Goal: Task Accomplishment & Management: Use online tool/utility

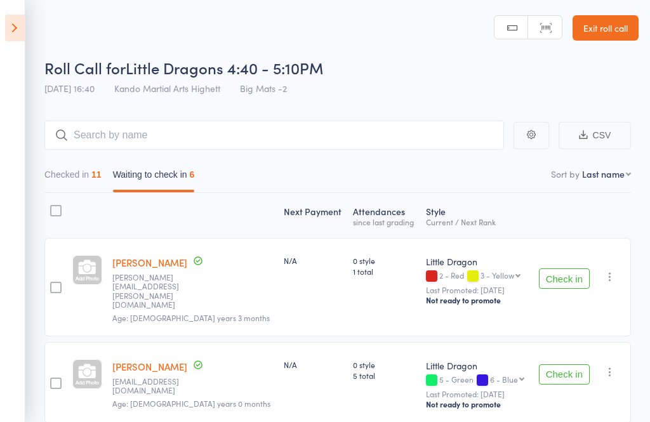
click at [594, 40] on link "Exit roll call" at bounding box center [605, 27] width 66 height 25
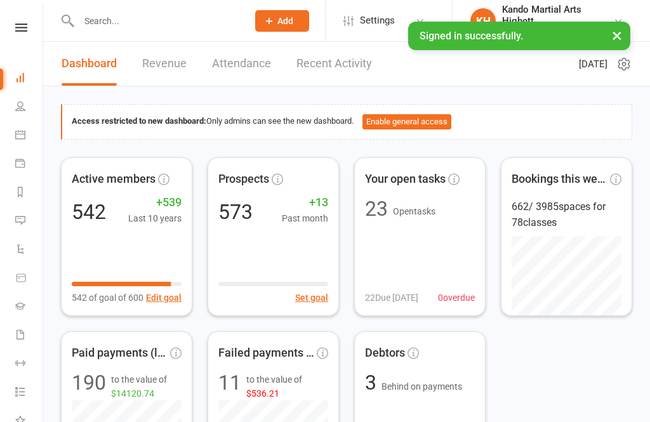
click at [616, 27] on button "×" at bounding box center [616, 35] width 23 height 27
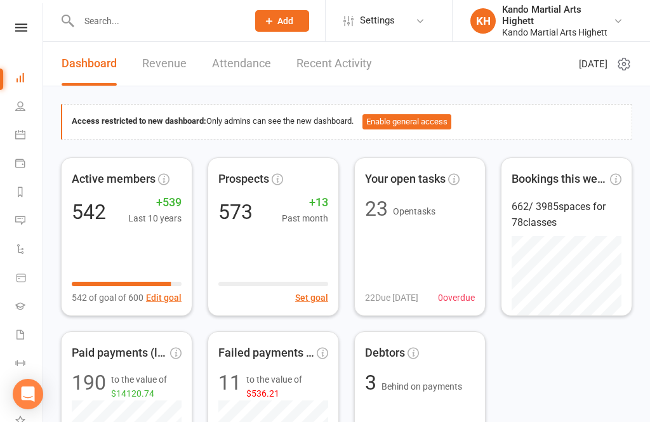
click at [20, 134] on icon at bounding box center [20, 134] width 10 height 10
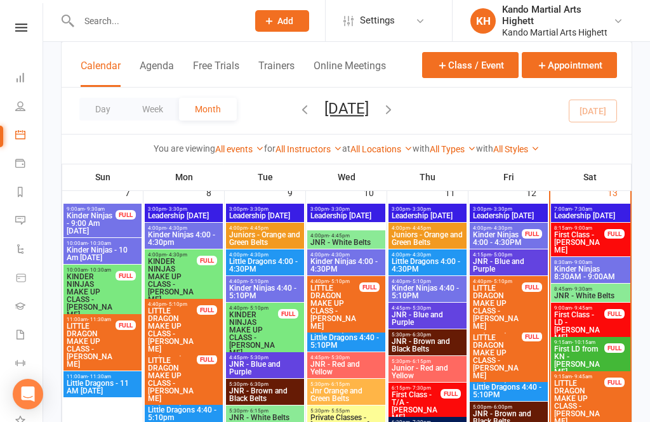
scroll to position [833, 0]
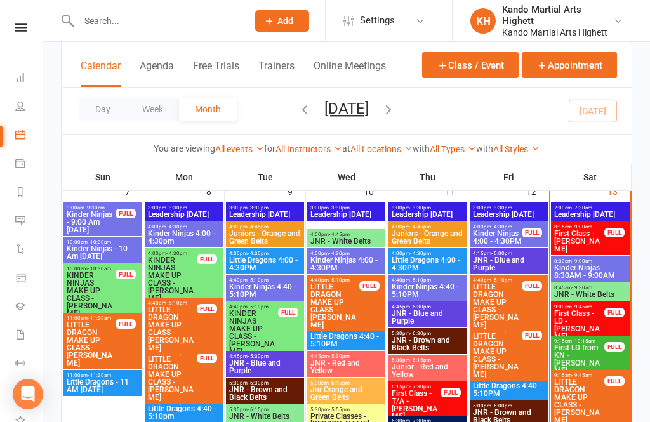
click at [582, 235] on span "First Class - [PERSON_NAME]" at bounding box center [578, 241] width 51 height 23
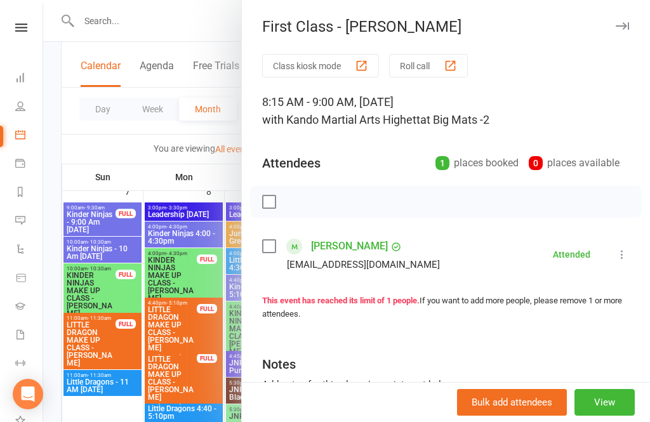
click at [628, 22] on button "button" at bounding box center [621, 25] width 15 height 15
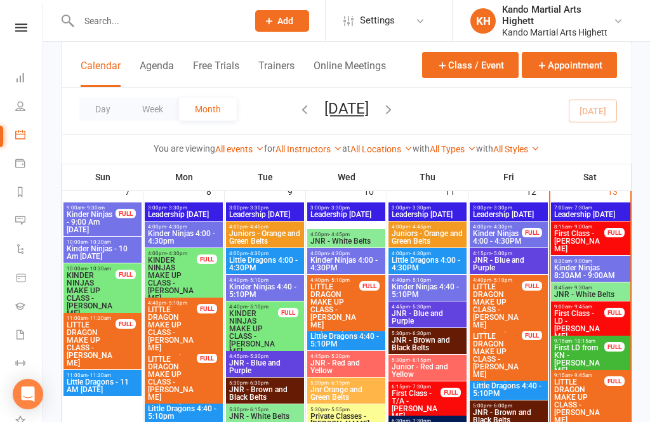
click at [595, 272] on span "Kinder Ninjas 8:30AM - 9:00AM" at bounding box center [590, 271] width 74 height 15
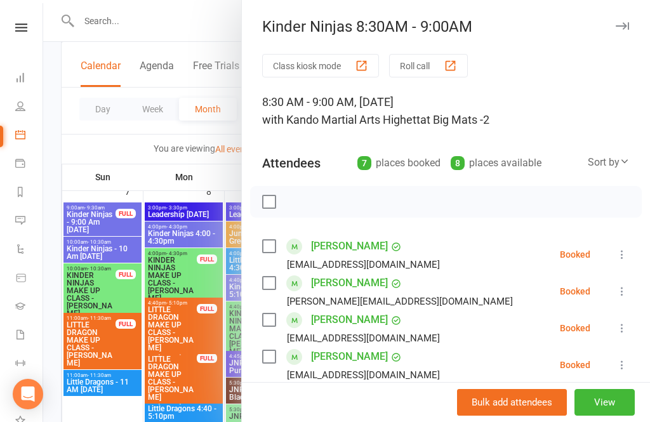
click at [618, 37] on div "Kinder Ninjas 8:30AM - 9:00AM Class kiosk mode Roll call 8:30 AM - 9:00 AM, Sat…" at bounding box center [445, 211] width 409 height 422
click at [616, 29] on icon "button" at bounding box center [621, 26] width 13 height 8
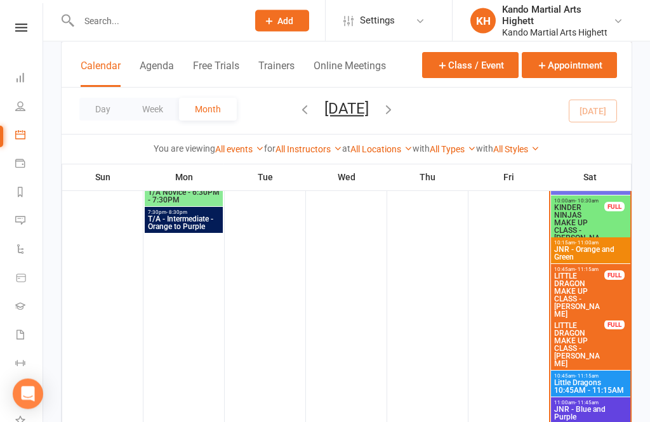
scroll to position [1162, 0]
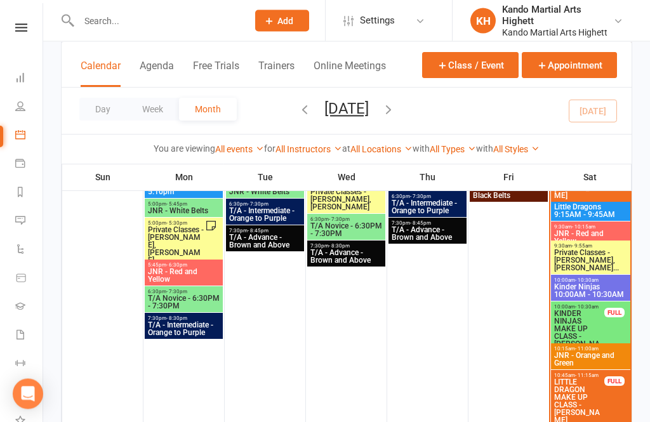
click at [594, 286] on span "Kinder Ninjas 10:00AM - 10:30AM" at bounding box center [590, 291] width 74 height 15
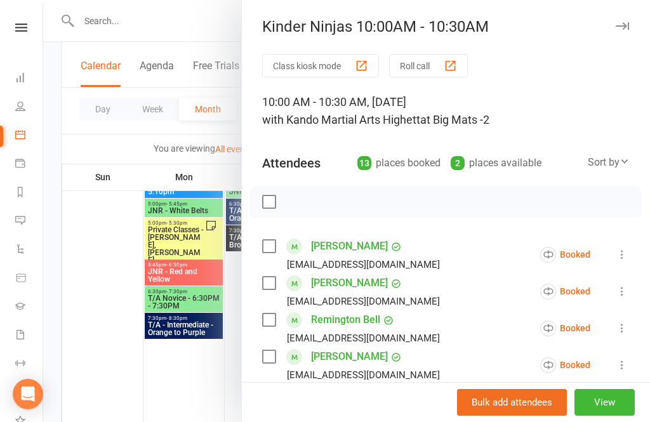
scroll to position [0, 0]
click at [618, 27] on icon "button" at bounding box center [621, 26] width 13 height 8
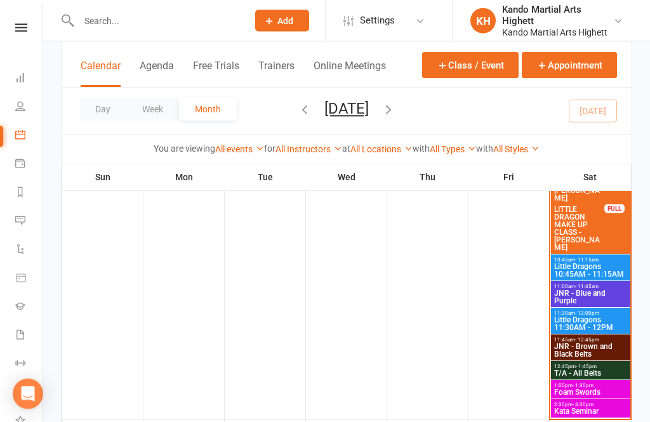
click at [611, 269] on span "Little Dragons 10:45AM - 11:15AM" at bounding box center [590, 270] width 74 height 15
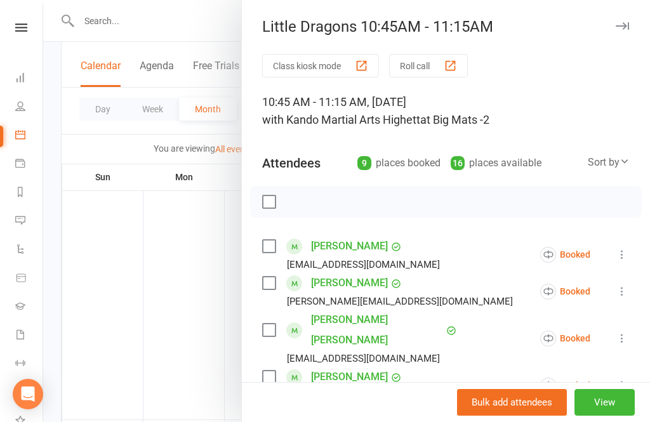
click at [622, 27] on icon "button" at bounding box center [621, 26] width 13 height 8
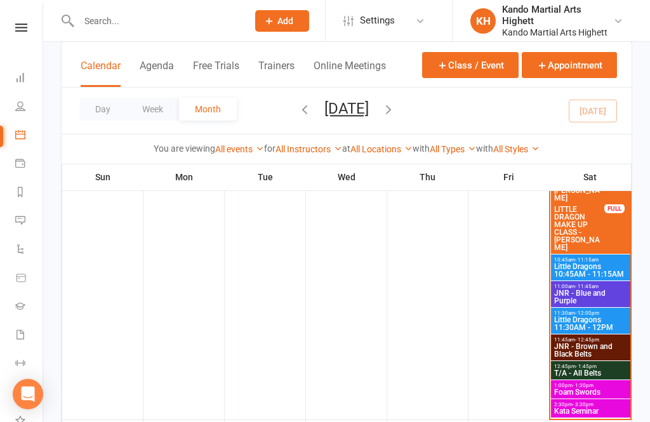
click at [601, 325] on span "Little Dragons 11:30AM - 12PM" at bounding box center [590, 323] width 74 height 15
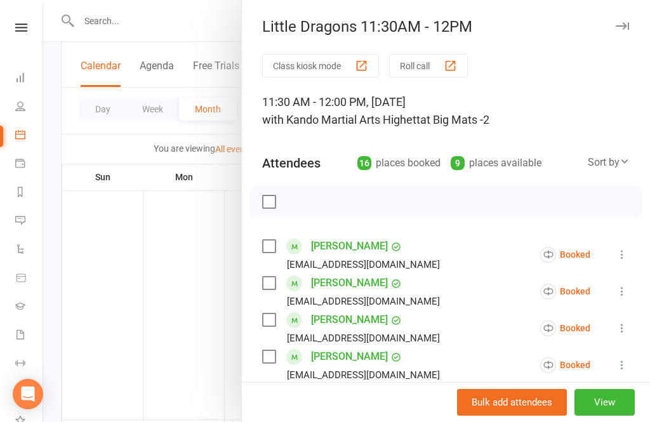
click at [633, 19] on div "Little Dragons 11:30AM - 12PM" at bounding box center [446, 27] width 408 height 18
click at [621, 29] on icon "button" at bounding box center [621, 26] width 13 height 8
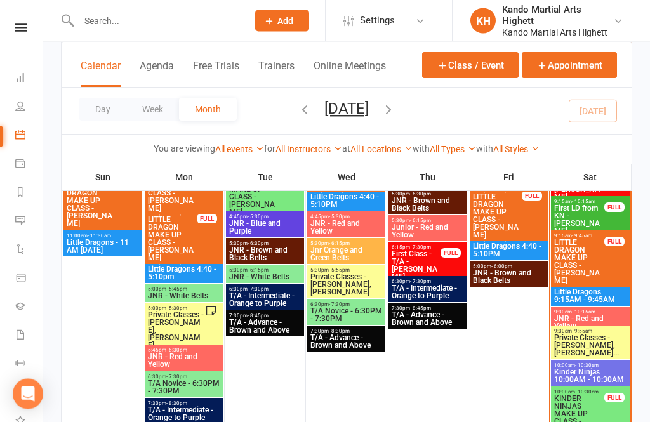
click at [607, 299] on span "Little Dragons 9:15AM - 9:45AM" at bounding box center [590, 296] width 74 height 15
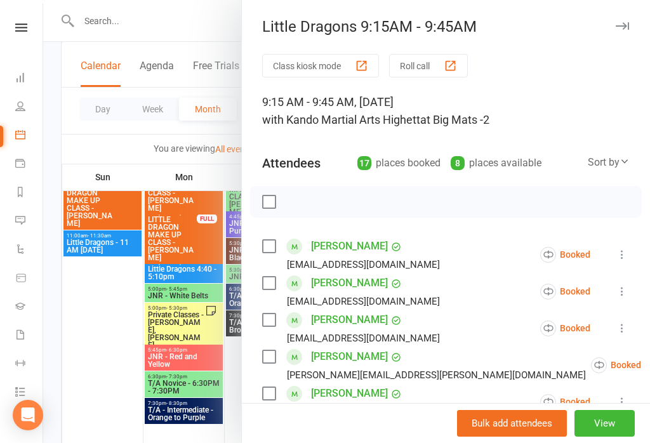
click at [624, 26] on icon "button" at bounding box center [621, 26] width 13 height 8
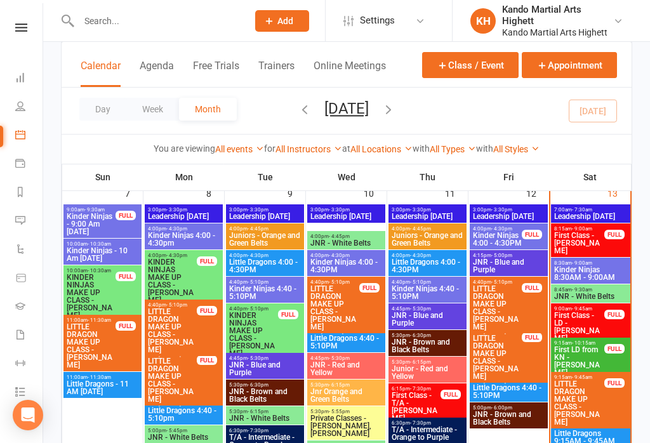
scroll to position [830, 0]
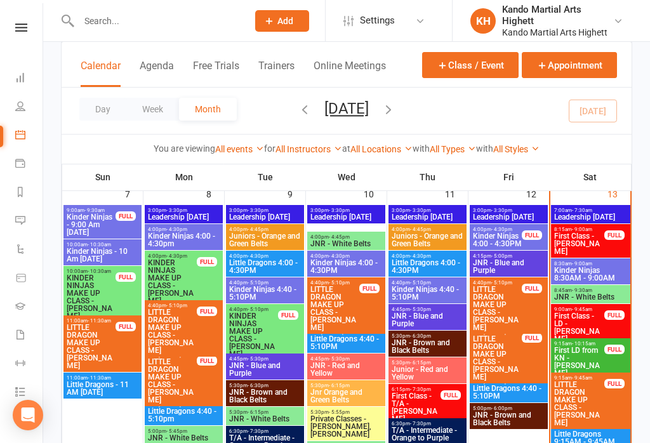
click at [587, 352] on span "First LD from KN - [PERSON_NAME]" at bounding box center [578, 361] width 51 height 30
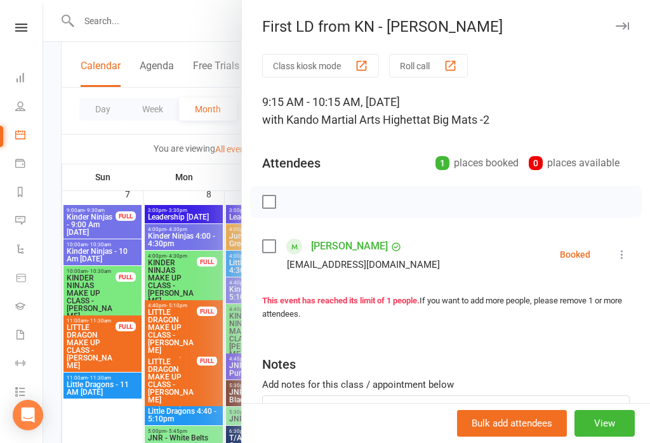
click at [618, 23] on icon "button" at bounding box center [621, 26] width 13 height 8
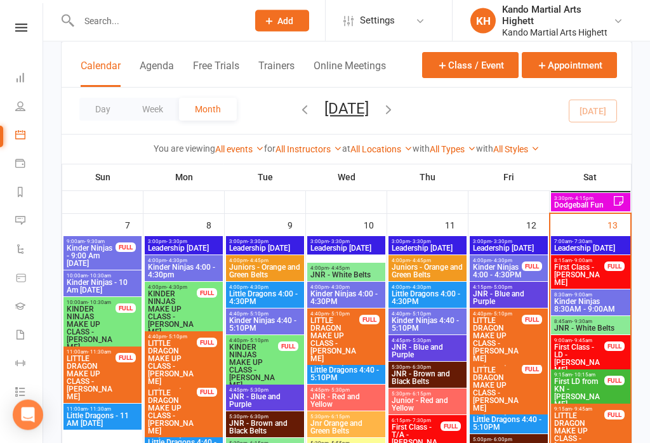
scroll to position [803, 0]
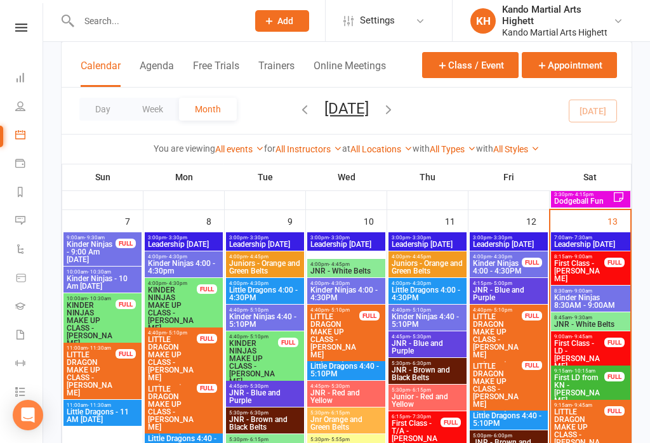
click at [593, 296] on span "Kinder Ninjas 8:30AM - 9:00AM" at bounding box center [590, 301] width 74 height 15
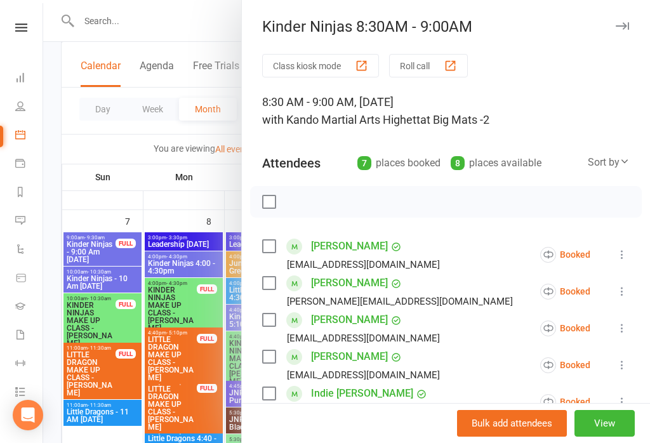
click at [436, 65] on button "Roll call" at bounding box center [428, 65] width 79 height 23
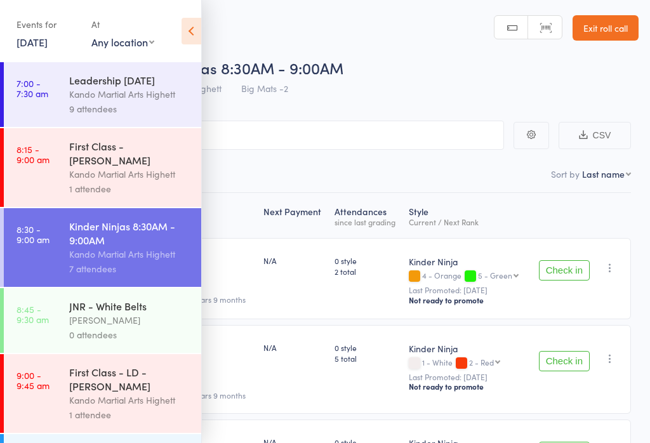
click at [197, 36] on icon at bounding box center [191, 31] width 20 height 27
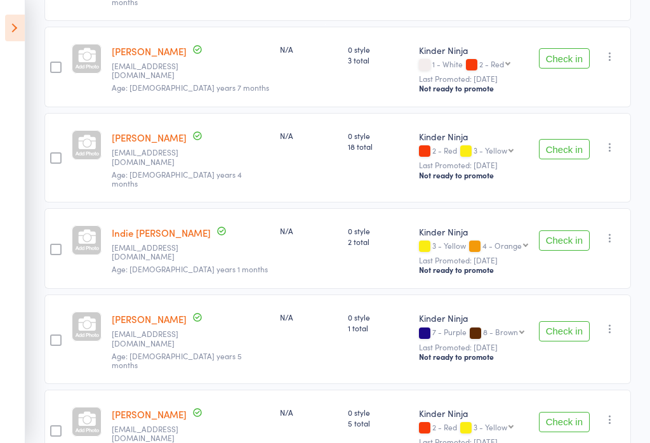
scroll to position [423, 0]
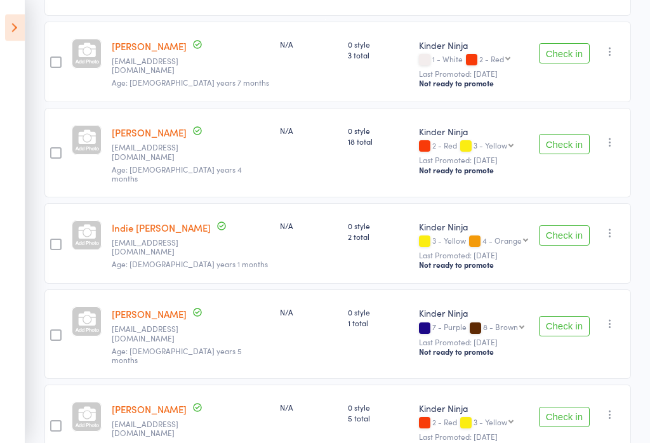
click at [561, 134] on button "Check in" at bounding box center [564, 144] width 51 height 20
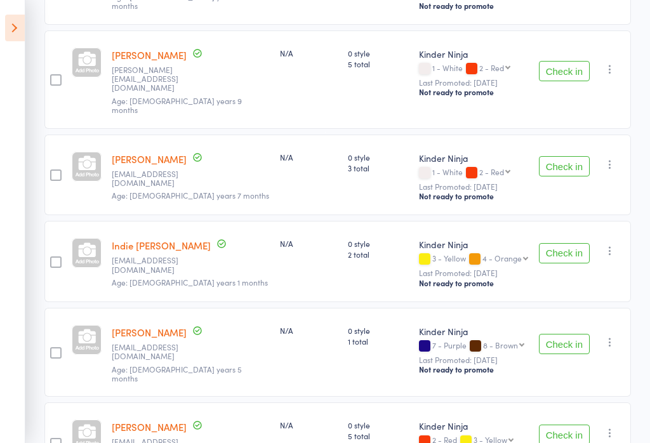
scroll to position [350, 0]
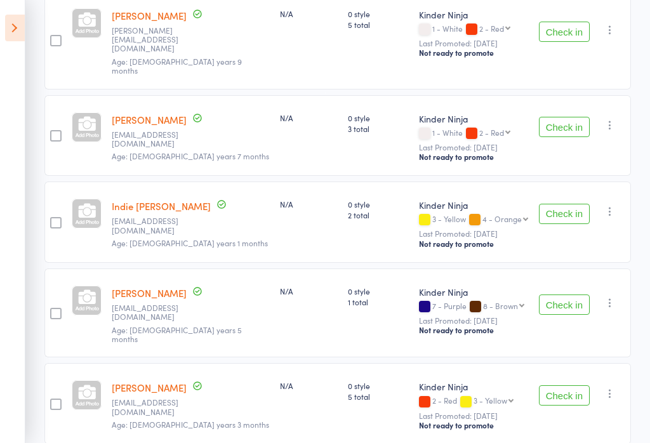
click at [15, 39] on icon at bounding box center [15, 28] width 20 height 27
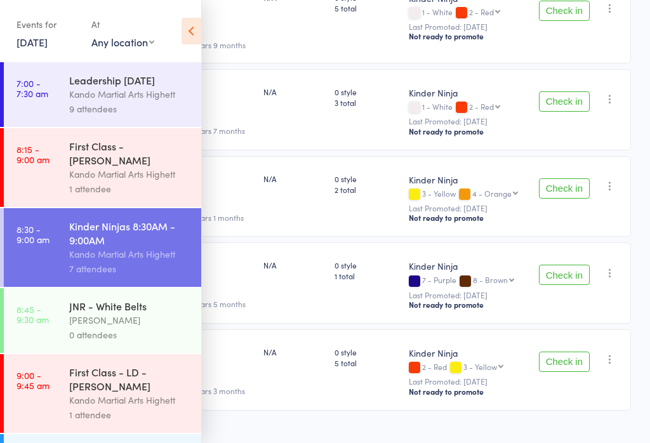
click at [192, 31] on icon at bounding box center [191, 31] width 20 height 27
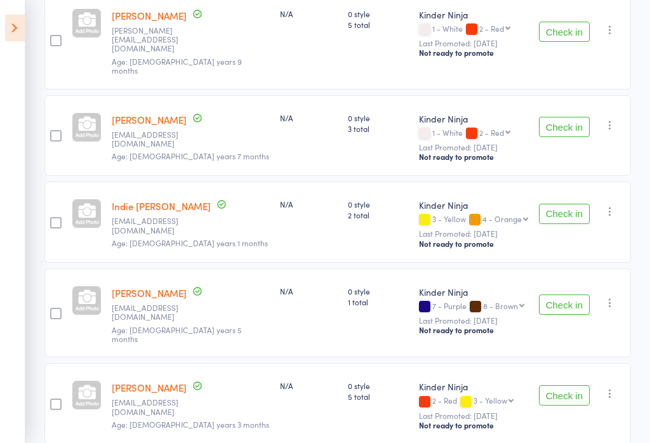
click at [18, 30] on icon at bounding box center [15, 28] width 20 height 27
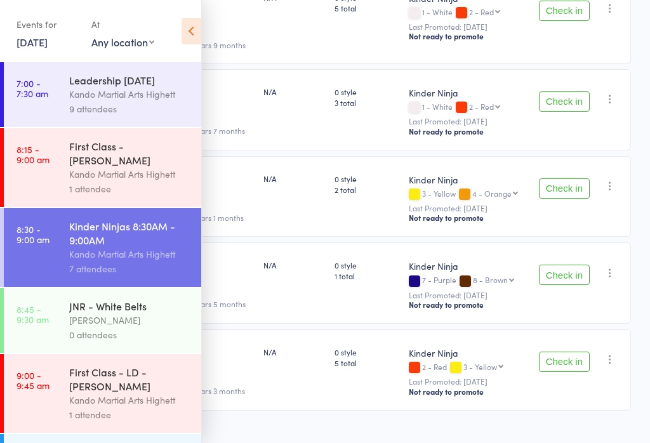
click at [126, 165] on div "First Class - [PERSON_NAME]" at bounding box center [129, 153] width 121 height 28
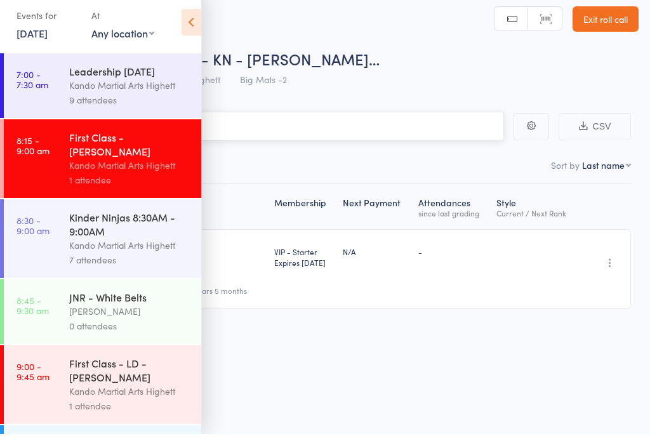
scroll to position [9, 0]
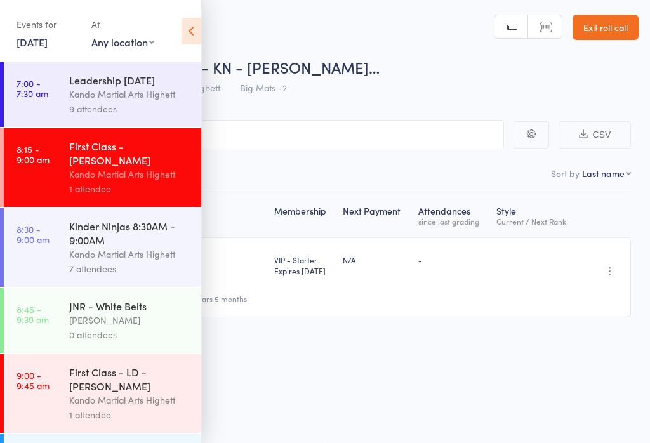
click at [182, 33] on icon at bounding box center [191, 31] width 20 height 27
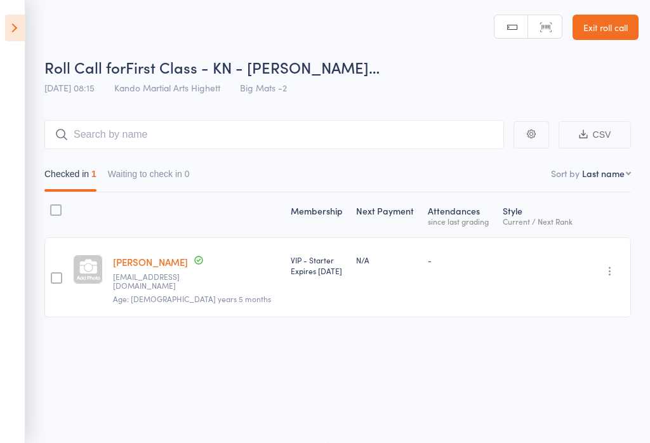
click at [15, 18] on icon at bounding box center [15, 28] width 20 height 27
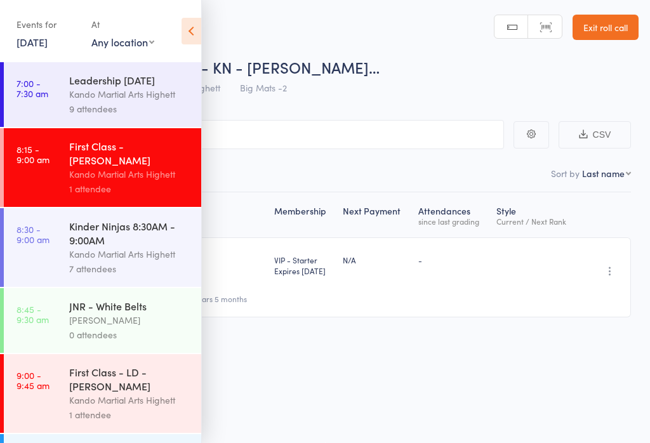
click at [126, 261] on div "Kando Martial Arts Highett" at bounding box center [129, 254] width 121 height 15
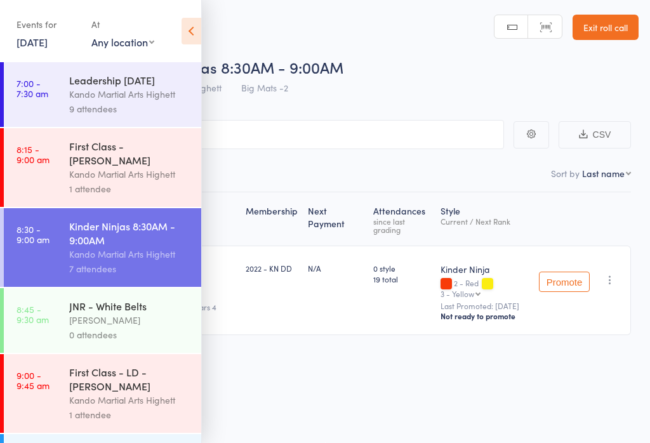
click at [184, 33] on icon at bounding box center [191, 31] width 20 height 27
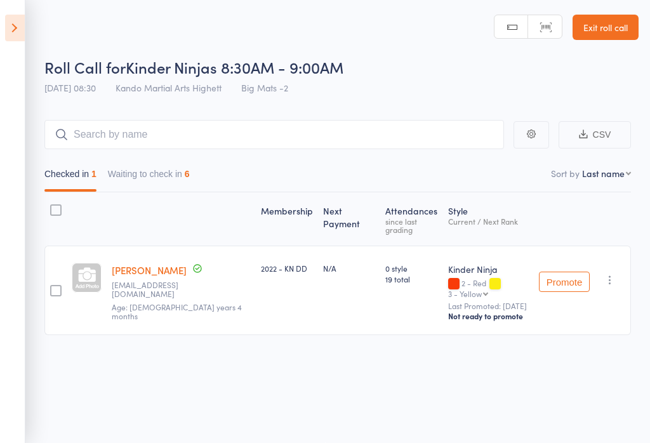
click at [132, 175] on button "Waiting to check in 6" at bounding box center [149, 176] width 82 height 29
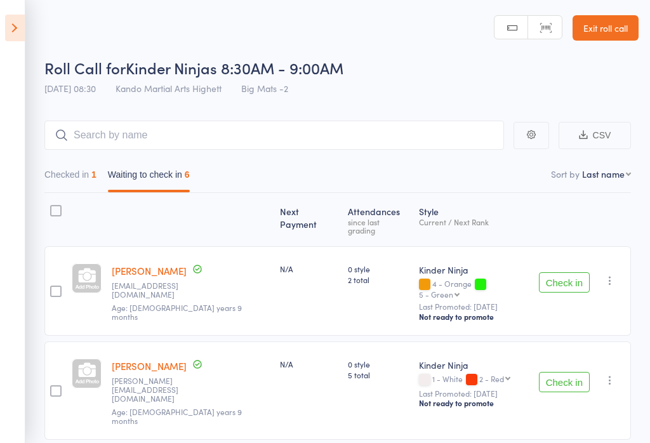
click at [605, 25] on link "Exit roll call" at bounding box center [605, 27] width 66 height 25
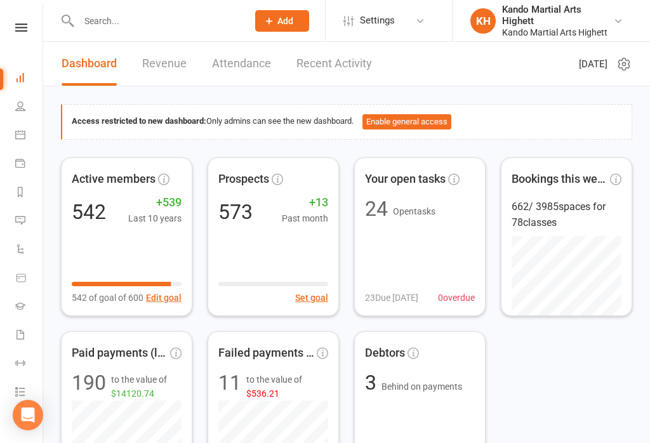
click at [29, 133] on link "Calendar" at bounding box center [29, 136] width 29 height 29
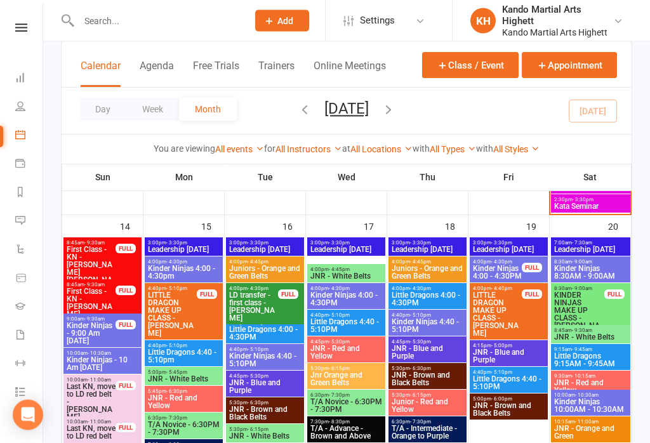
scroll to position [1490, 0]
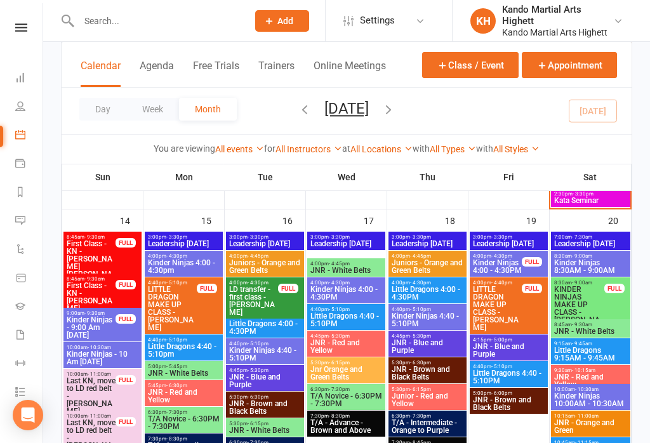
click at [606, 269] on span "Kinder Ninjas 8:30AM - 9:00AM" at bounding box center [590, 266] width 74 height 15
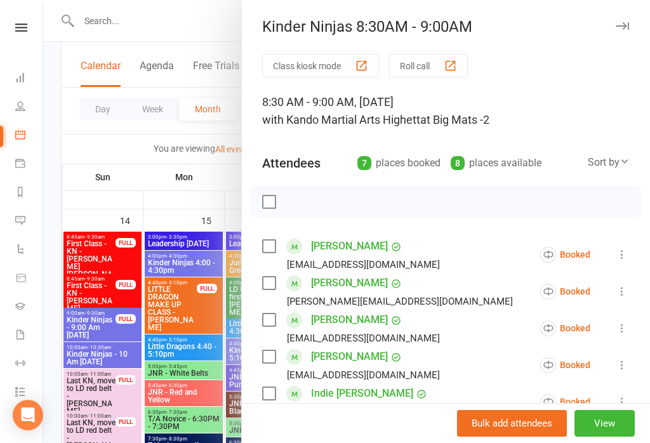
scroll to position [-1, 0]
click at [627, 25] on icon "button" at bounding box center [621, 26] width 13 height 8
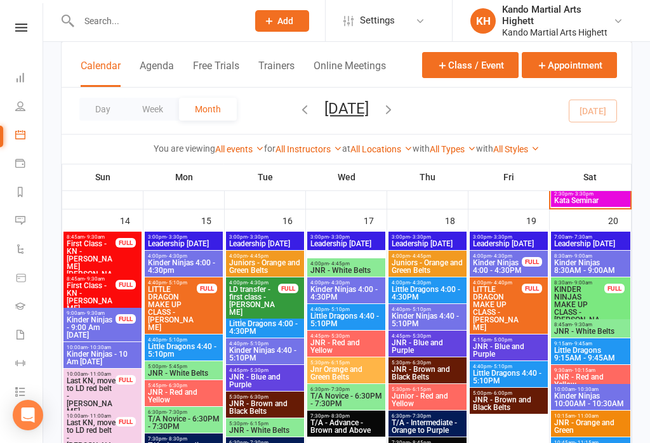
click at [593, 275] on div "8:30am - 9:00am Kinder Ninjas 8:30AM - 9:00AM" at bounding box center [590, 264] width 79 height 26
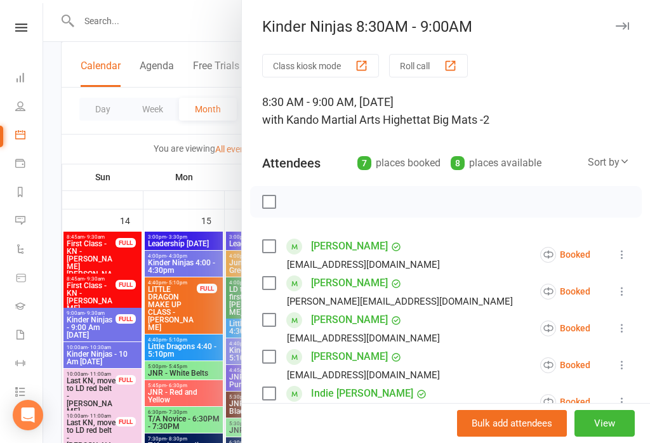
click at [616, 30] on button "button" at bounding box center [621, 25] width 15 height 15
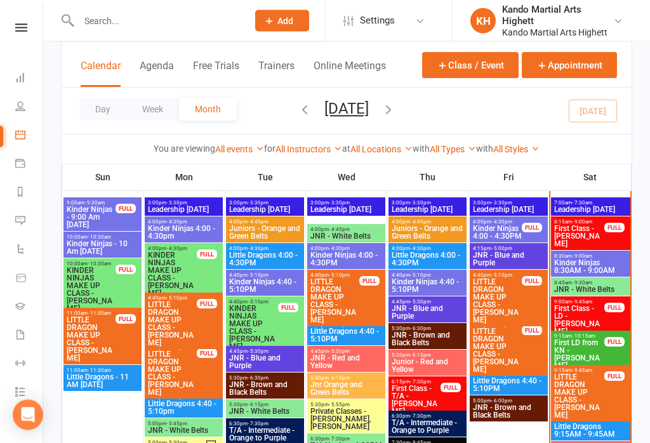
scroll to position [827, 0]
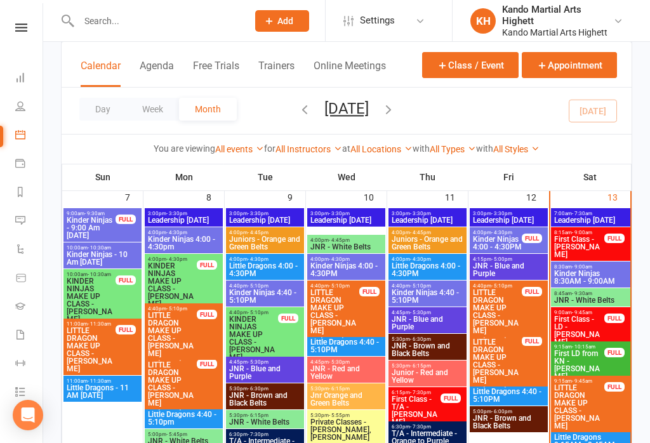
click at [591, 273] on span "Kinder Ninjas 8:30AM - 9:00AM" at bounding box center [590, 277] width 74 height 15
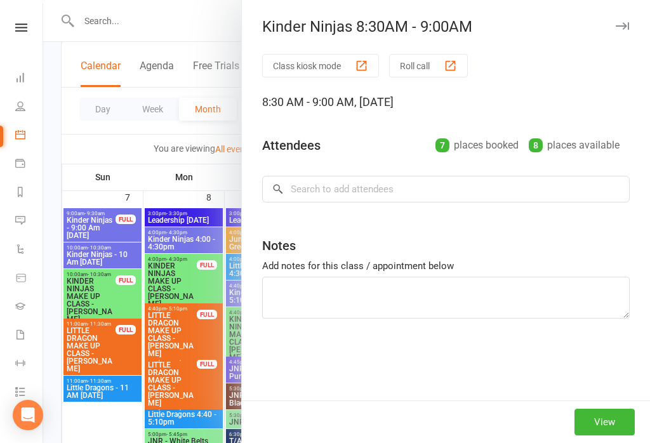
click at [437, 73] on button "Roll call" at bounding box center [428, 65] width 79 height 23
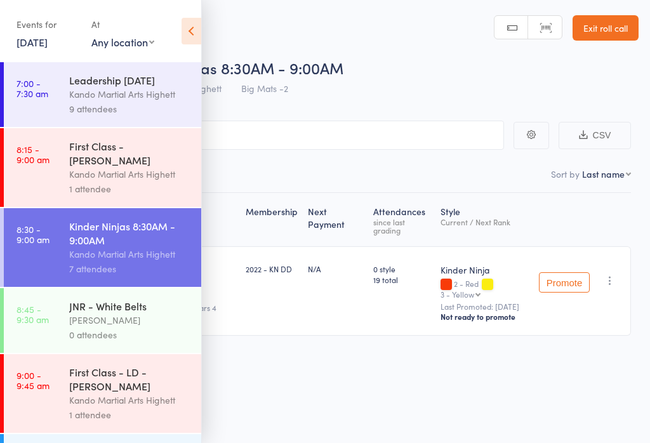
click at [180, 48] on div "Events for [DATE] [DATE] [DATE] Sun Mon Tue Wed Thu Fri Sat 36 31 01 02 03 04 0…" at bounding box center [100, 32] width 201 height 64
click at [188, 23] on icon at bounding box center [191, 31] width 20 height 27
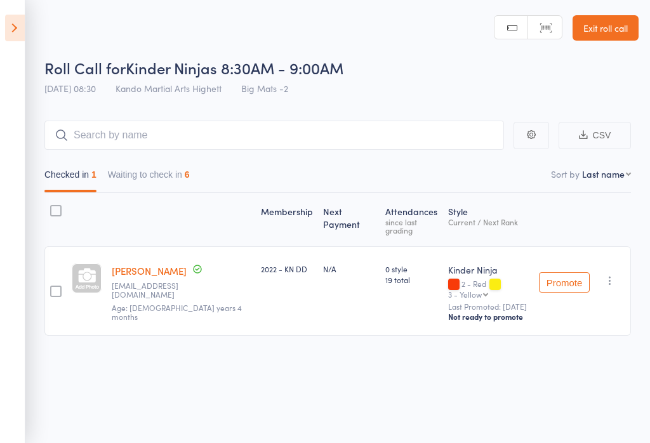
click at [153, 187] on button "Waiting to check in 6" at bounding box center [149, 177] width 82 height 29
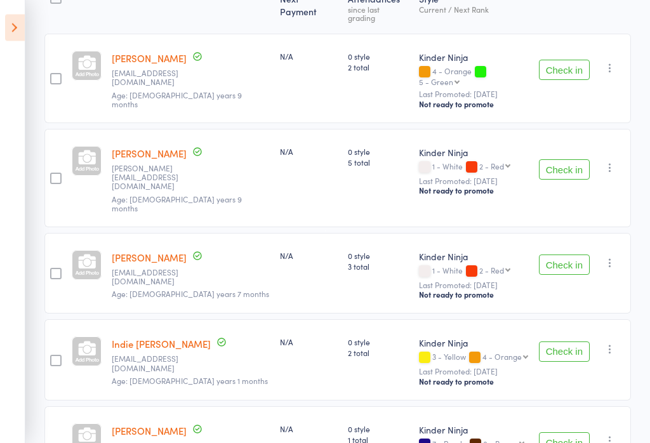
scroll to position [211, 0]
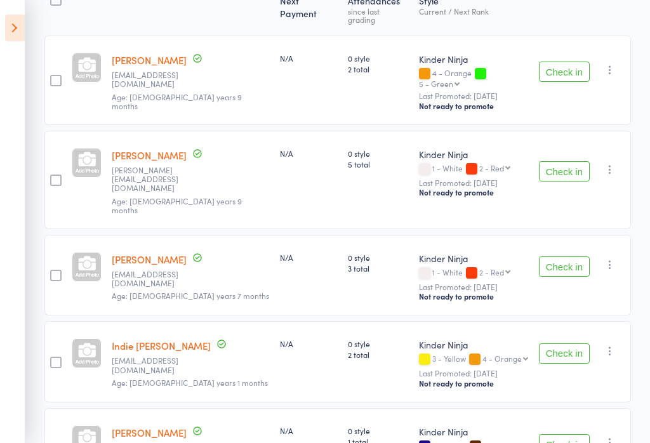
click at [576, 161] on button "Check in" at bounding box center [564, 171] width 51 height 20
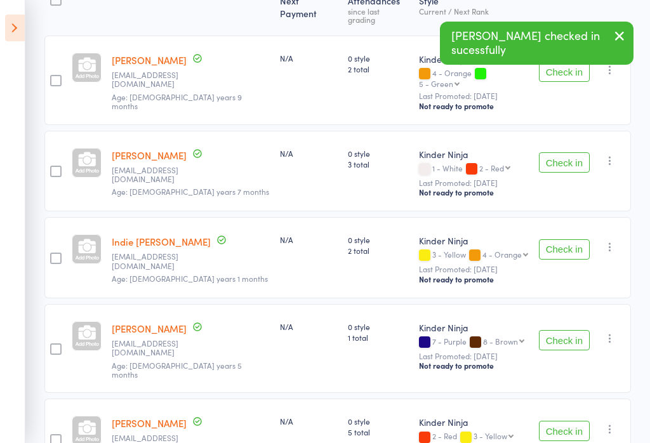
click at [16, 22] on icon at bounding box center [15, 28] width 20 height 27
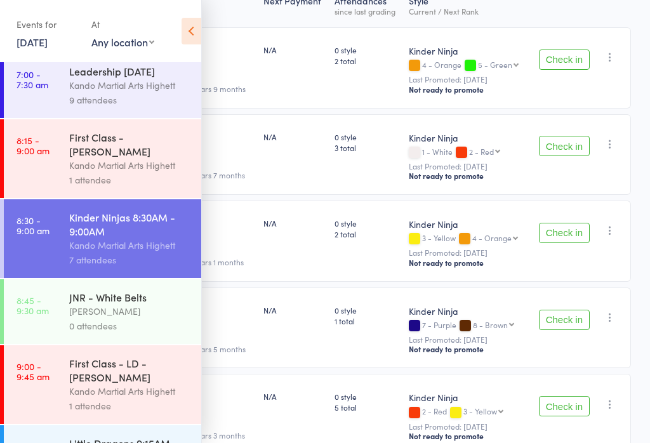
scroll to position [11, 0]
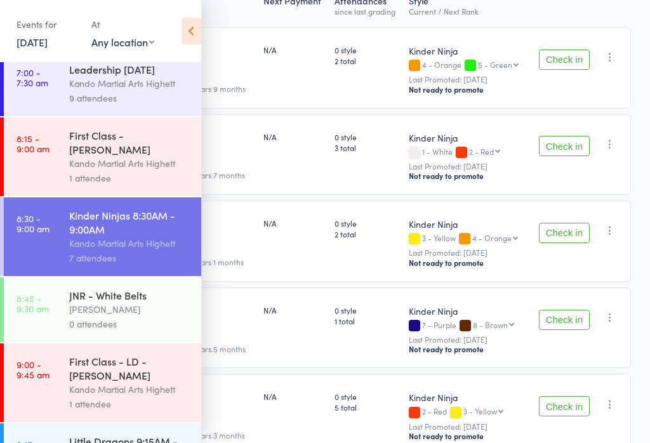
click at [186, 32] on icon at bounding box center [191, 31] width 20 height 27
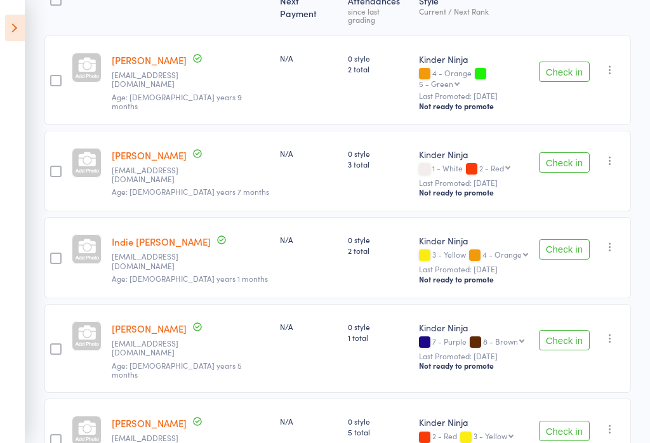
click at [575, 152] on button "Check in" at bounding box center [564, 162] width 51 height 20
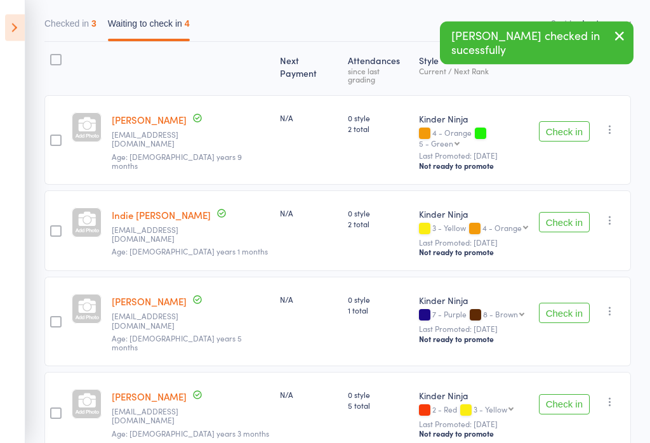
scroll to position [149, 0]
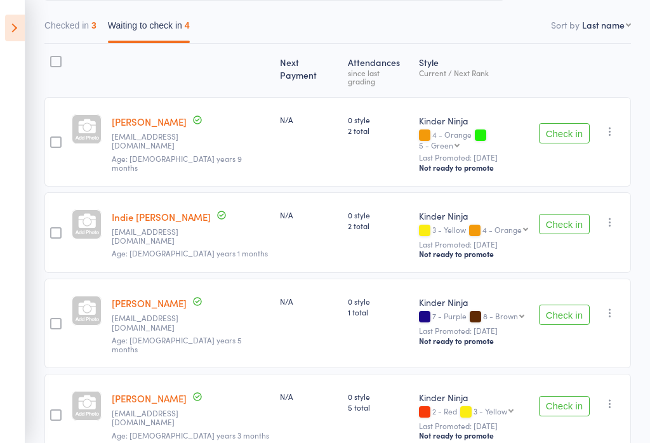
click at [77, 34] on button "Checked in 3" at bounding box center [70, 28] width 52 height 29
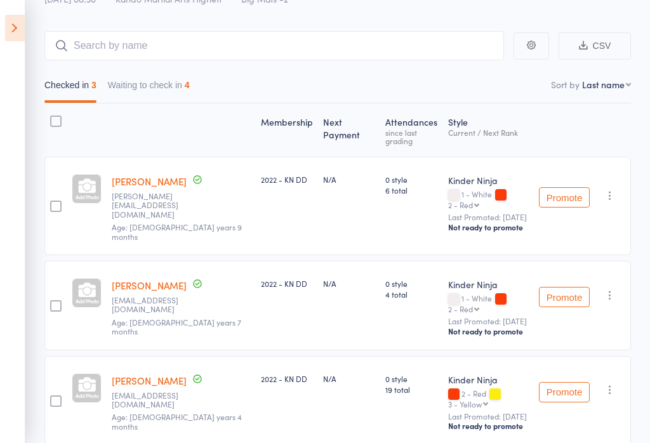
click at [177, 69] on div "Checked in 3 Waiting to check in 4" at bounding box center [337, 81] width 586 height 43
click at [174, 77] on button "Waiting to check in 4" at bounding box center [149, 88] width 82 height 29
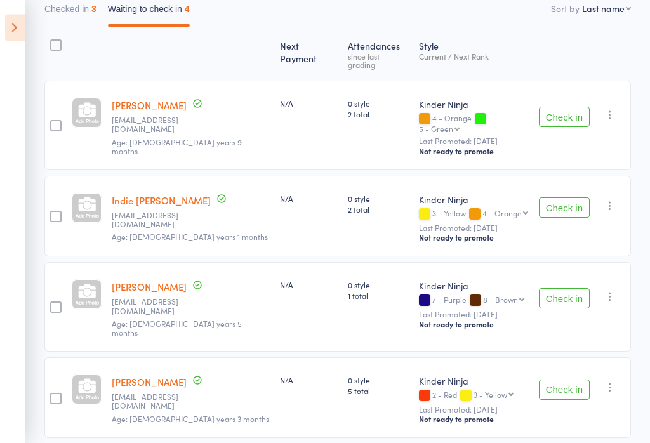
scroll to position [165, 0]
click at [568, 380] on button "Check in" at bounding box center [564, 390] width 51 height 20
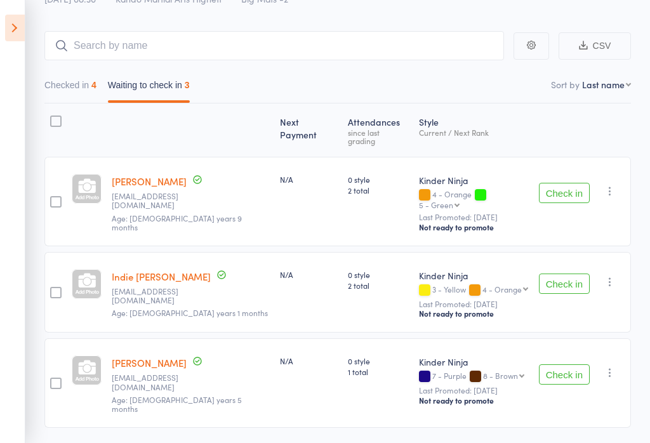
click at [77, 86] on button "Checked in 4" at bounding box center [70, 88] width 52 height 29
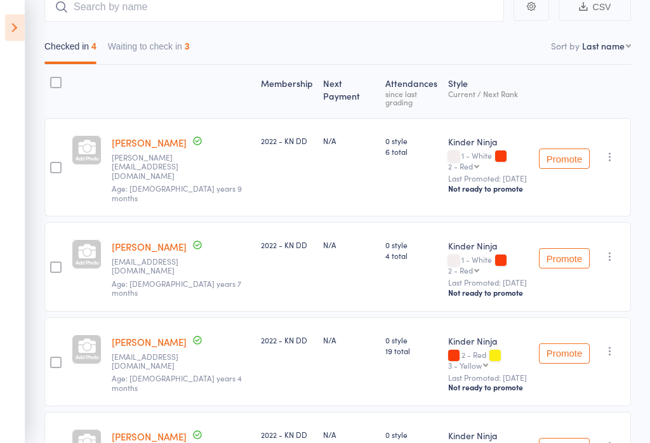
click at [143, 76] on div at bounding box center [181, 92] width 149 height 42
click at [139, 54] on button "Waiting to check in 3" at bounding box center [149, 50] width 82 height 29
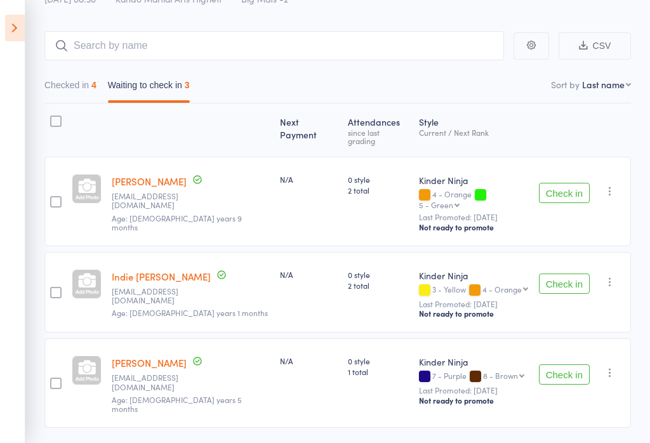
click at [579, 183] on button "Check in" at bounding box center [564, 193] width 51 height 20
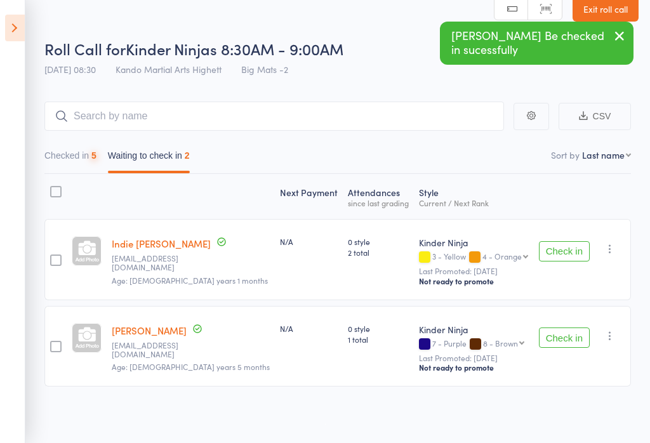
scroll to position [2, 0]
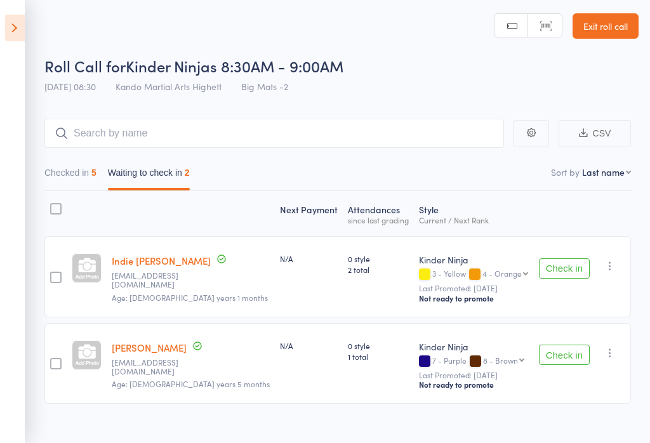
click at [567, 273] on button "Check in" at bounding box center [564, 268] width 51 height 20
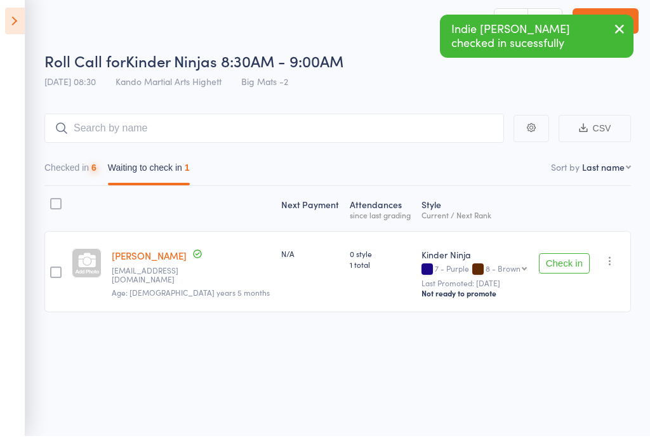
scroll to position [9, 0]
